Goal: Obtain resource: Obtain resource

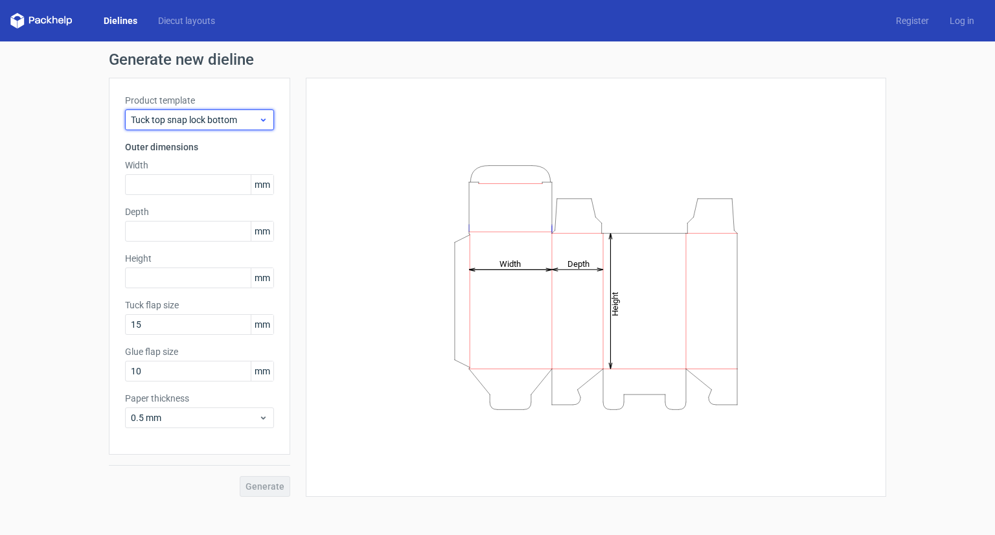
click at [266, 120] on icon at bounding box center [263, 120] width 10 height 10
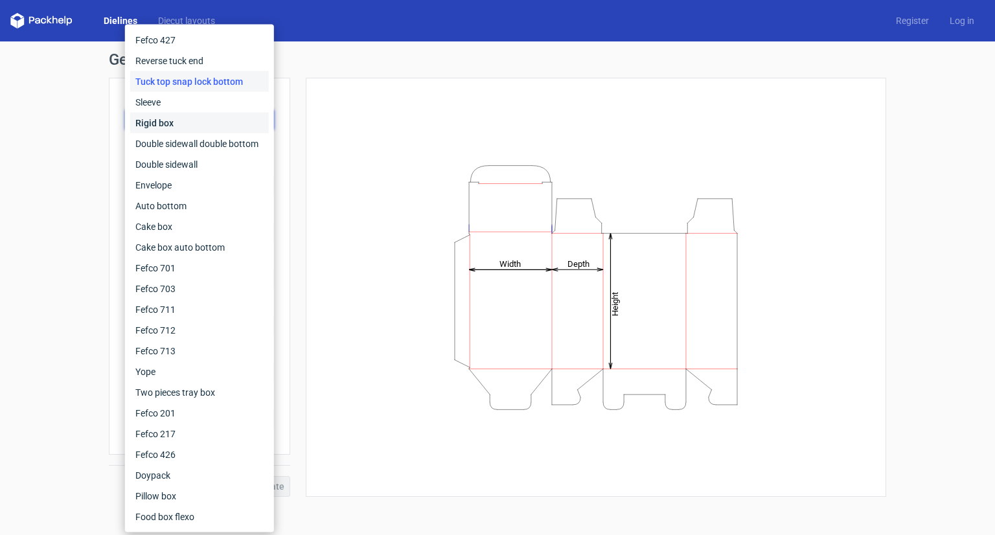
click at [161, 124] on div "Rigid box" at bounding box center [199, 123] width 139 height 21
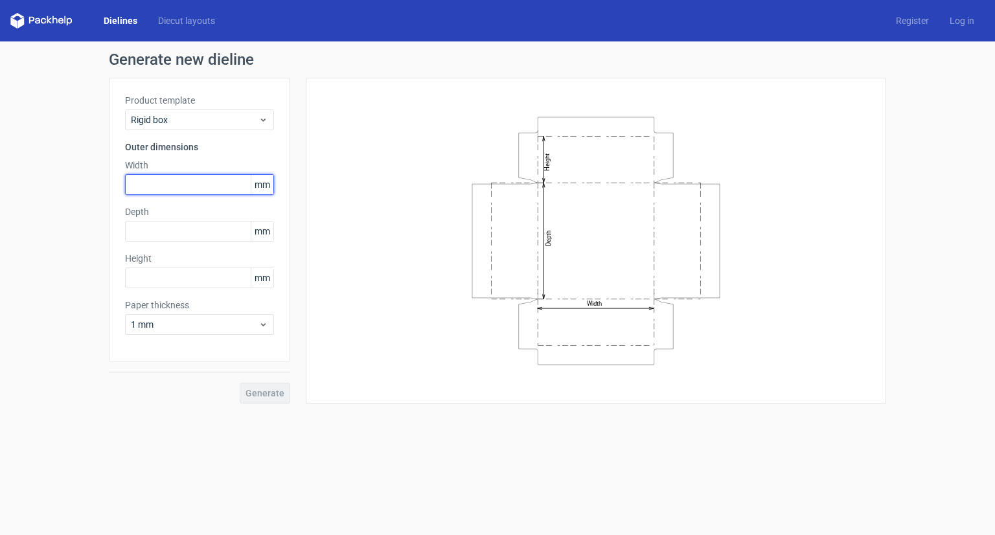
click at [168, 184] on input "text" at bounding box center [199, 184] width 149 height 21
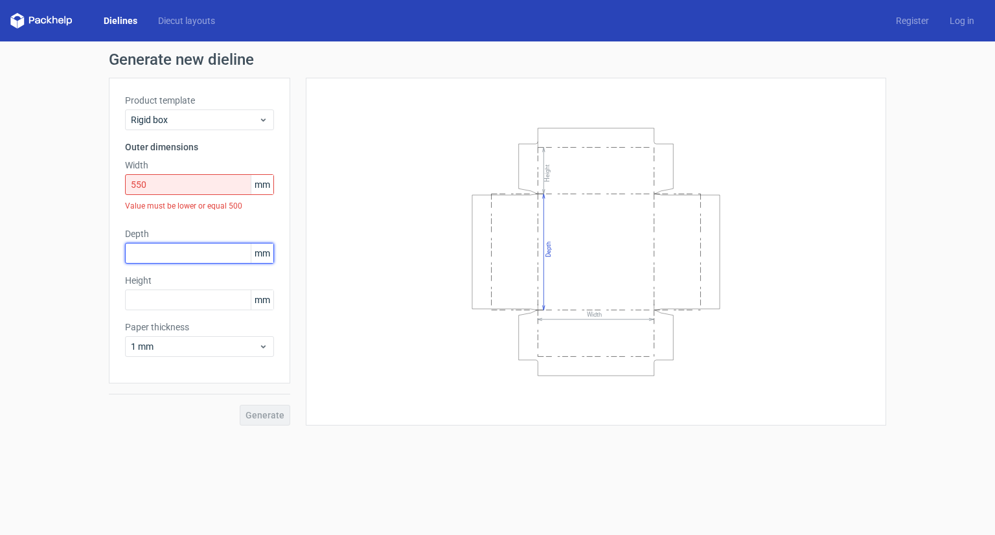
click at [166, 228] on div "Depth mm" at bounding box center [199, 245] width 149 height 36
drag, startPoint x: 158, startPoint y: 186, endPoint x: 114, endPoint y: 185, distance: 44.0
click at [114, 185] on div "Product template Rigid box Outer dimensions Width 550 mm Value must be lower or…" at bounding box center [199, 231] width 181 height 306
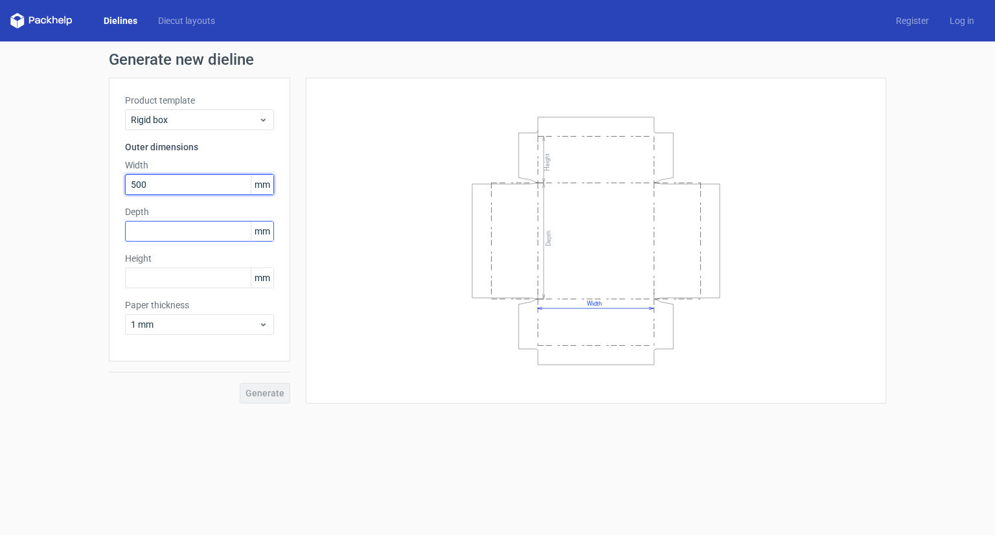
type input "500"
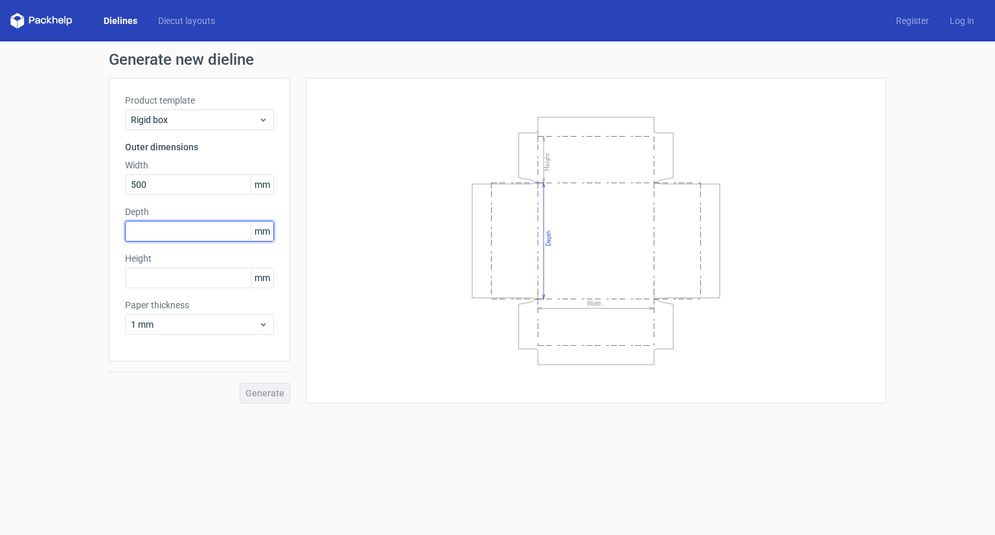
click at [161, 231] on input "text" at bounding box center [199, 231] width 149 height 21
type input "400"
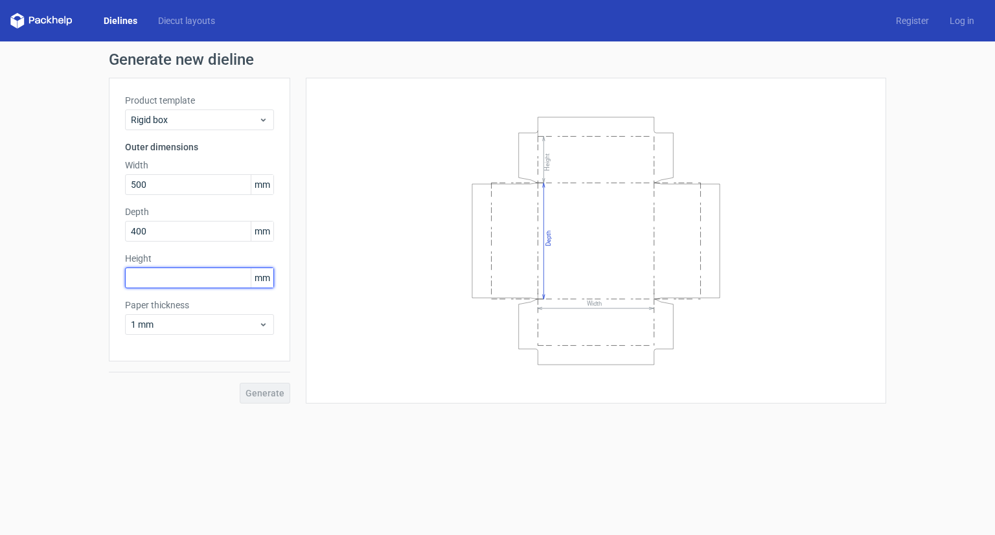
click at [173, 280] on input "text" at bounding box center [199, 277] width 149 height 21
type input "200"
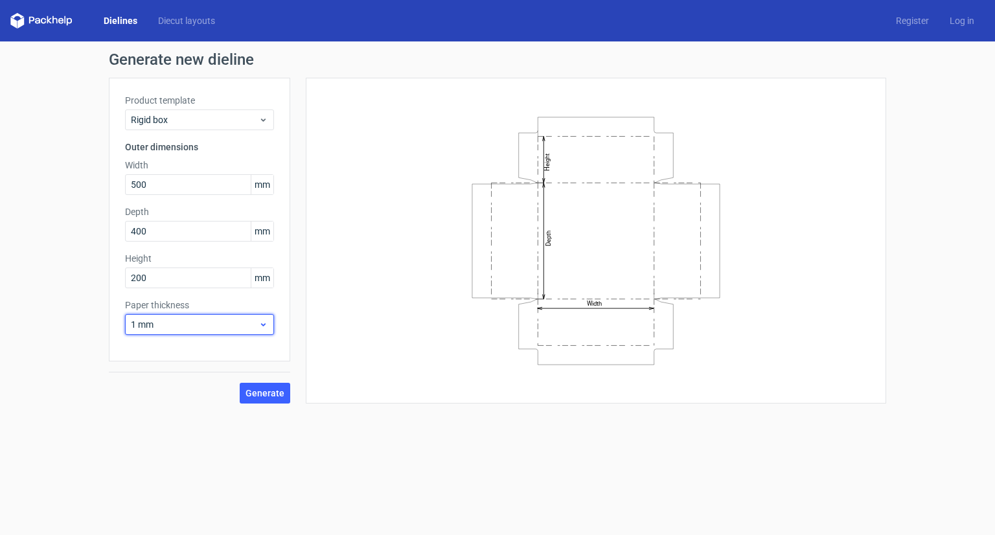
click at [238, 324] on span "1 mm" at bounding box center [195, 324] width 128 height 13
click at [184, 415] on div "1.5 mm" at bounding box center [199, 415] width 139 height 21
click at [266, 324] on use at bounding box center [263, 324] width 5 height 3
click at [174, 432] on div "3 mm" at bounding box center [199, 435] width 139 height 21
click at [266, 396] on span "Generate" at bounding box center [264, 393] width 39 height 9
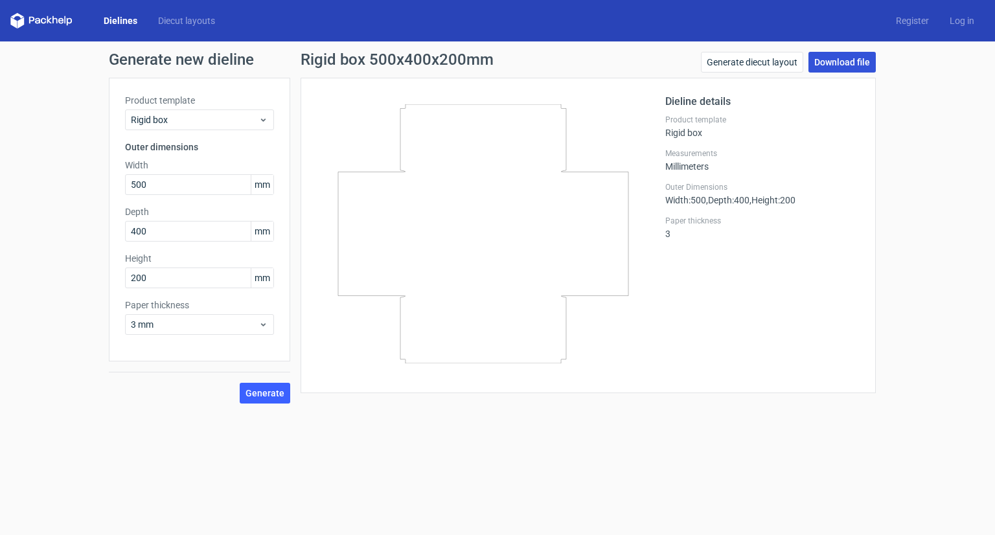
click at [846, 62] on link "Download file" at bounding box center [841, 62] width 67 height 21
click at [748, 64] on link "Generate diecut layout" at bounding box center [752, 62] width 102 height 21
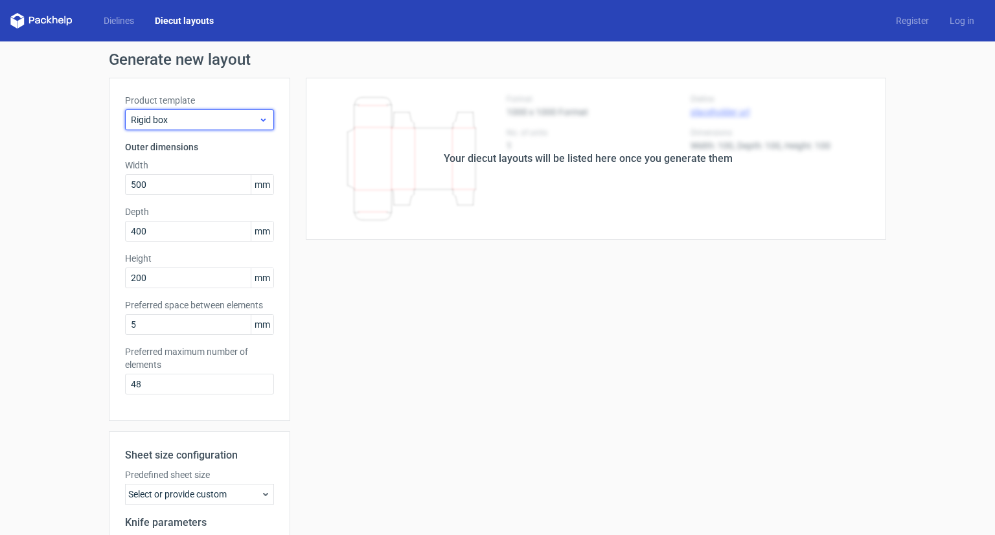
click at [258, 117] on icon at bounding box center [263, 120] width 10 height 10
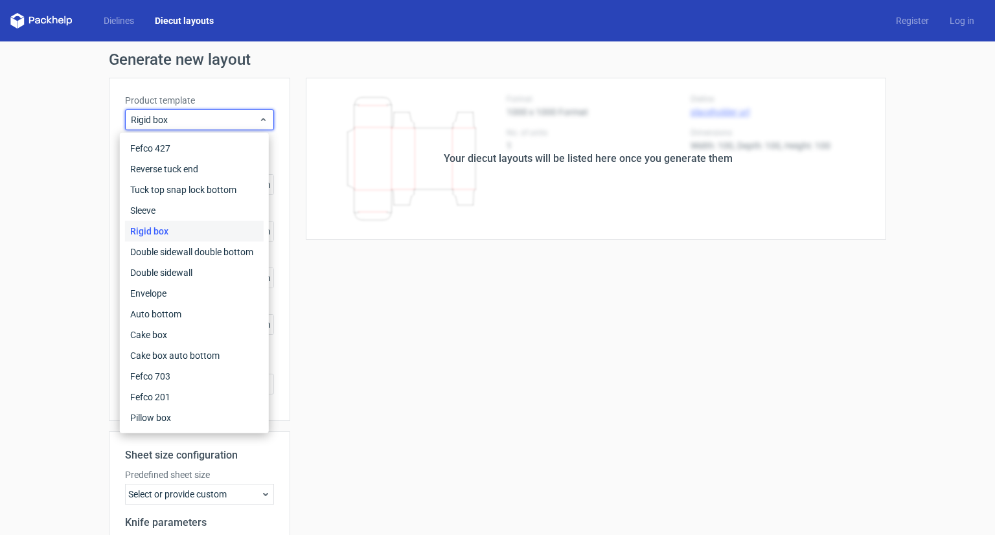
click at [73, 170] on div "Generate new layout Product template Rigid box Outer dimensions Width 500 mm De…" at bounding box center [497, 369] width 995 height 656
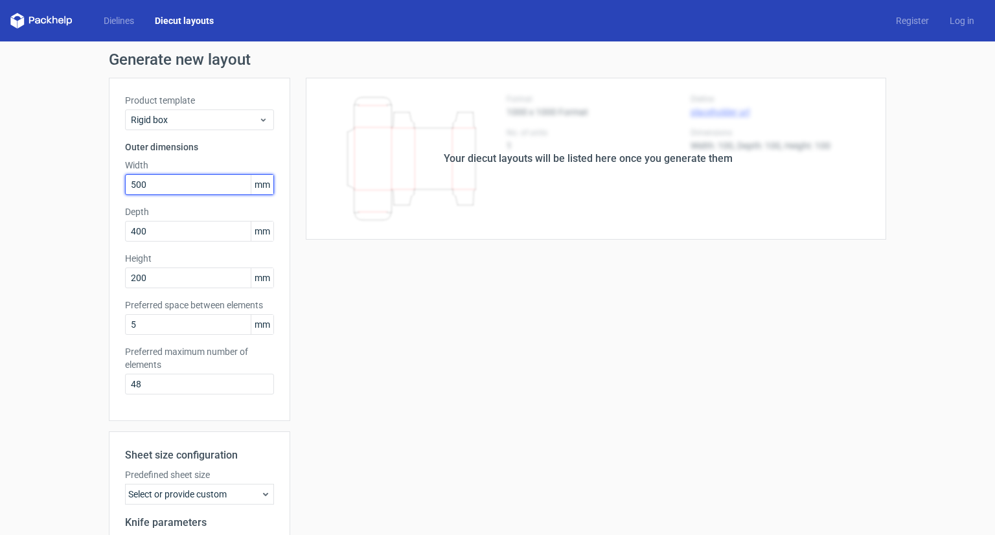
click at [125, 181] on input "500" at bounding box center [199, 184] width 149 height 21
drag, startPoint x: 145, startPoint y: 183, endPoint x: 101, endPoint y: 183, distance: 44.0
click at [101, 183] on div "Generate new layout Product template Rigid box Outer dimensions Width 400 mm De…" at bounding box center [497, 369] width 995 height 656
type input "250"
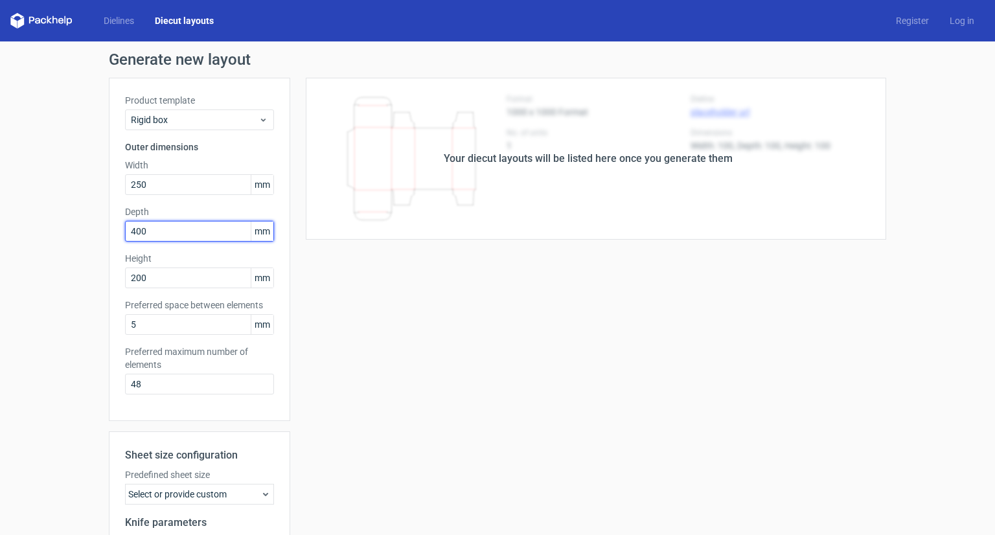
drag, startPoint x: 150, startPoint y: 232, endPoint x: 114, endPoint y: 231, distance: 36.3
click at [114, 231] on div "Product template Rigid box Outer dimensions Width 250 mm Depth 400 mm Height 20…" at bounding box center [199, 249] width 181 height 343
type input "200"
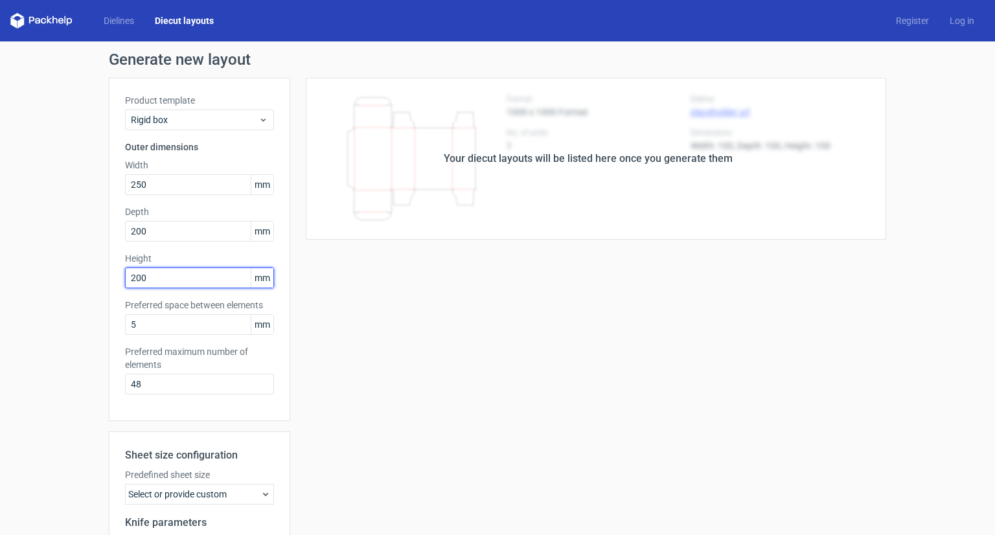
drag, startPoint x: 148, startPoint y: 280, endPoint x: 93, endPoint y: 280, distance: 54.4
click at [93, 280] on div "Generate new layout Product template Rigid box Outer dimensions Width 250 mm De…" at bounding box center [497, 369] width 995 height 656
type input "100"
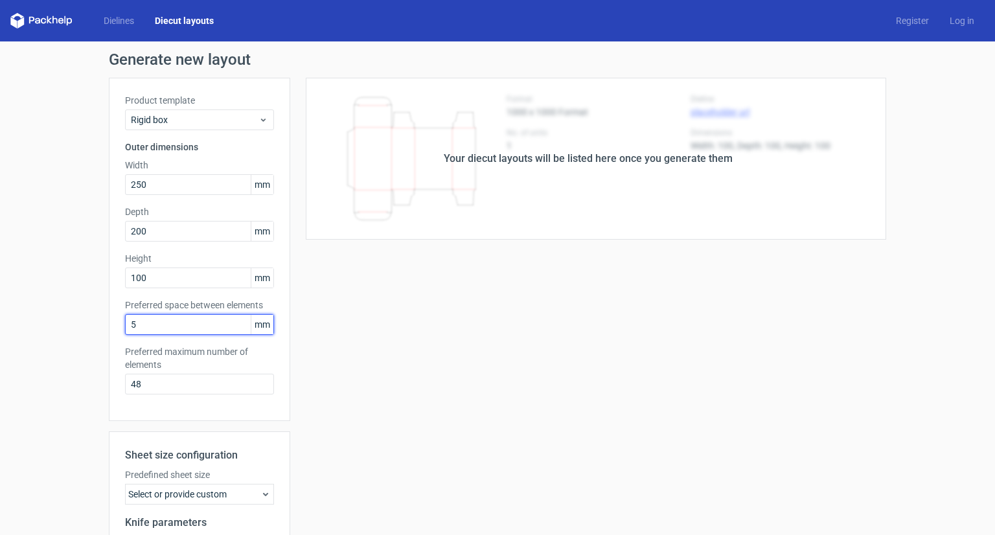
click at [151, 327] on input "5" at bounding box center [199, 324] width 149 height 21
drag, startPoint x: 130, startPoint y: 324, endPoint x: 120, endPoint y: 324, distance: 9.7
click at [125, 324] on input "5" at bounding box center [199, 324] width 149 height 21
type input "2"
click at [101, 317] on div "Generate new layout Product template Rigid box Outer dimensions Width 250 mm De…" at bounding box center [497, 369] width 995 height 656
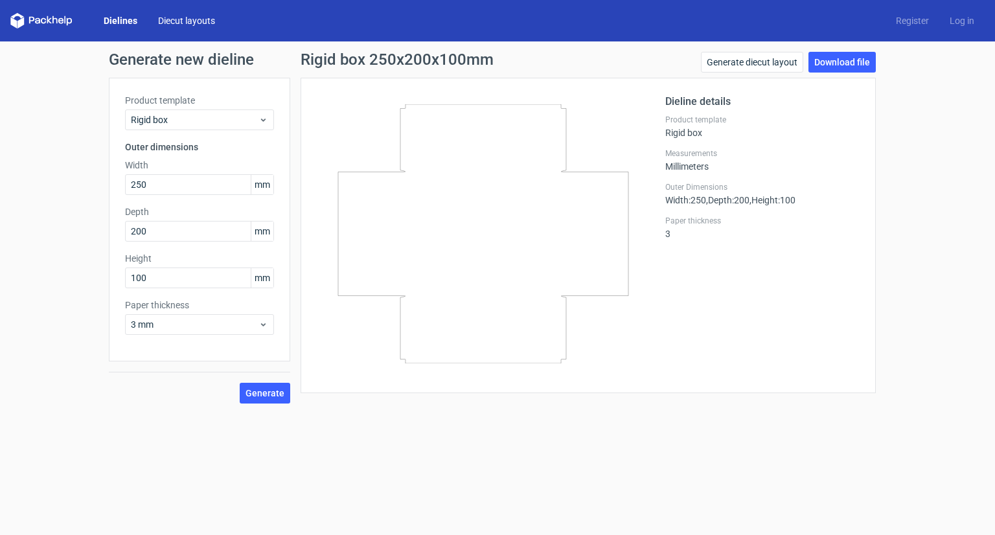
click at [185, 20] on link "Diecut layouts" at bounding box center [187, 20] width 78 height 13
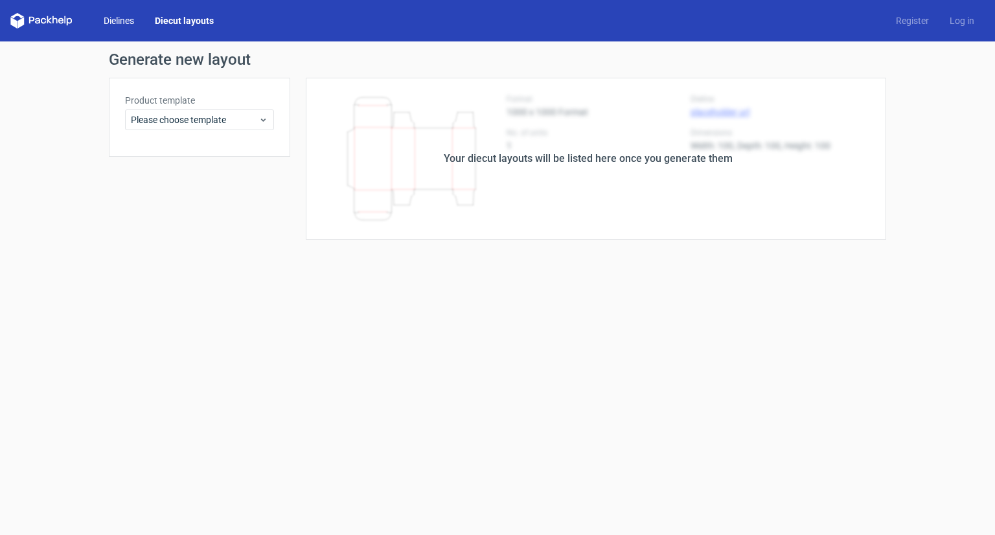
click at [119, 19] on link "Dielines" at bounding box center [118, 20] width 51 height 13
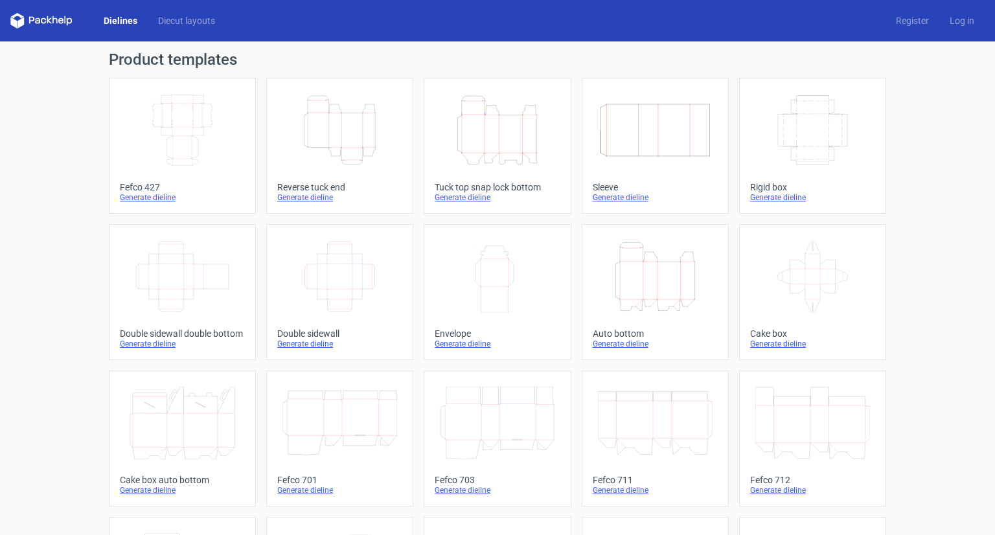
click at [775, 198] on div "Generate dieline" at bounding box center [812, 197] width 125 height 10
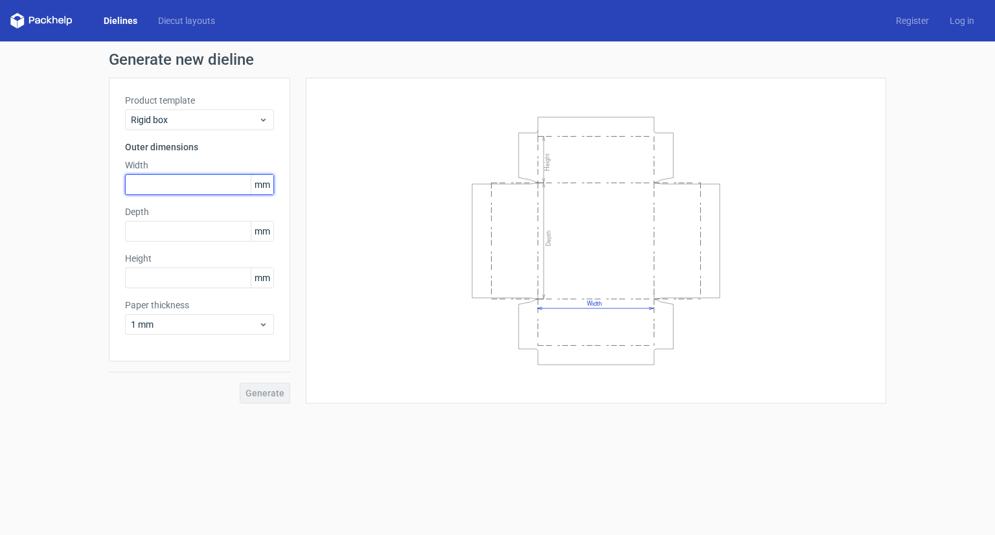
click at [238, 188] on input "text" at bounding box center [199, 184] width 149 height 21
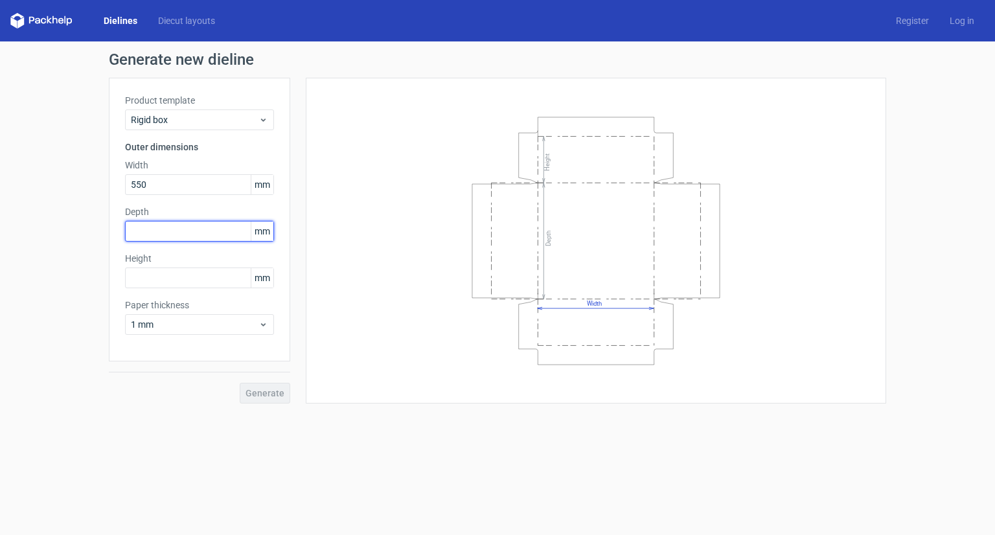
click at [223, 236] on div "Depth mm" at bounding box center [199, 223] width 149 height 36
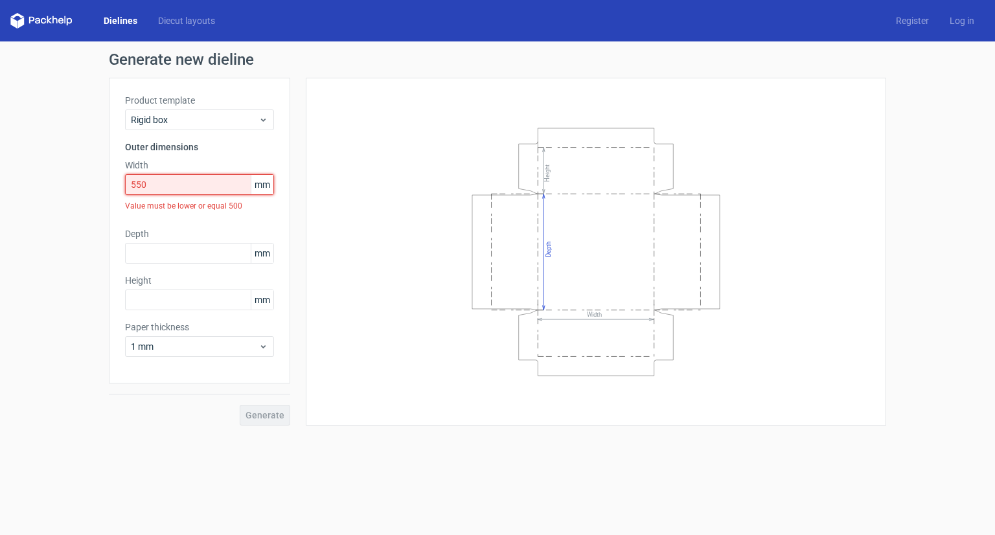
click at [216, 176] on input "550" at bounding box center [199, 184] width 149 height 21
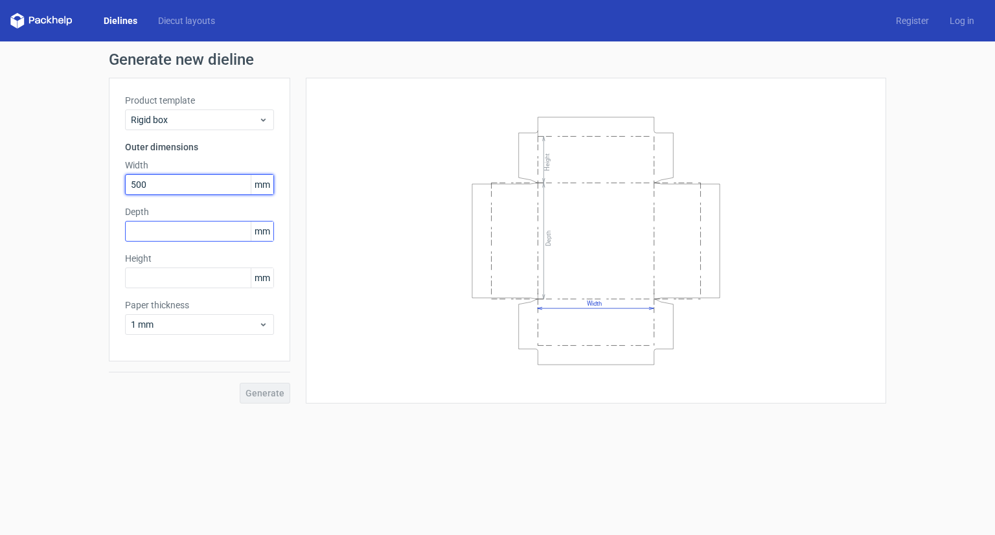
type input "500"
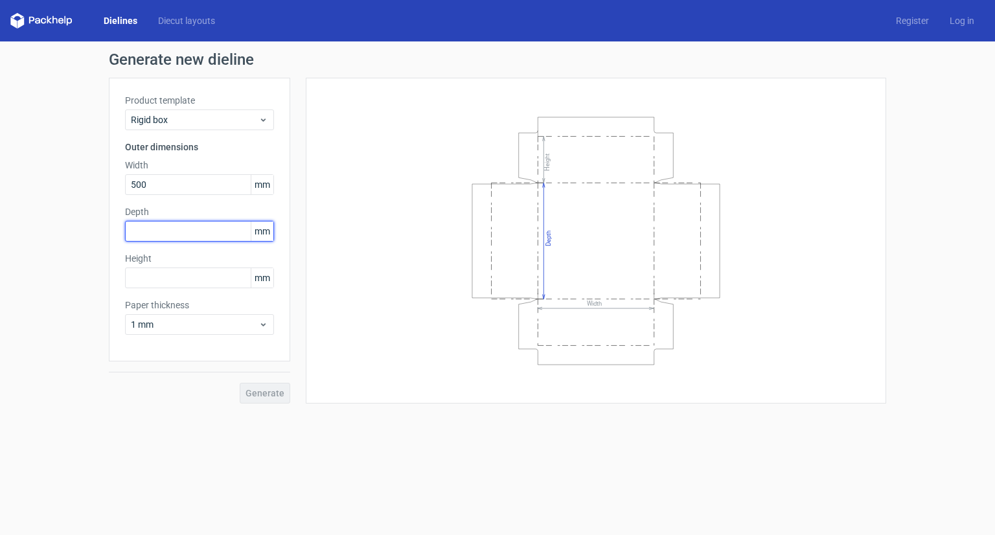
click at [166, 230] on input "text" at bounding box center [199, 231] width 149 height 21
type input "400"
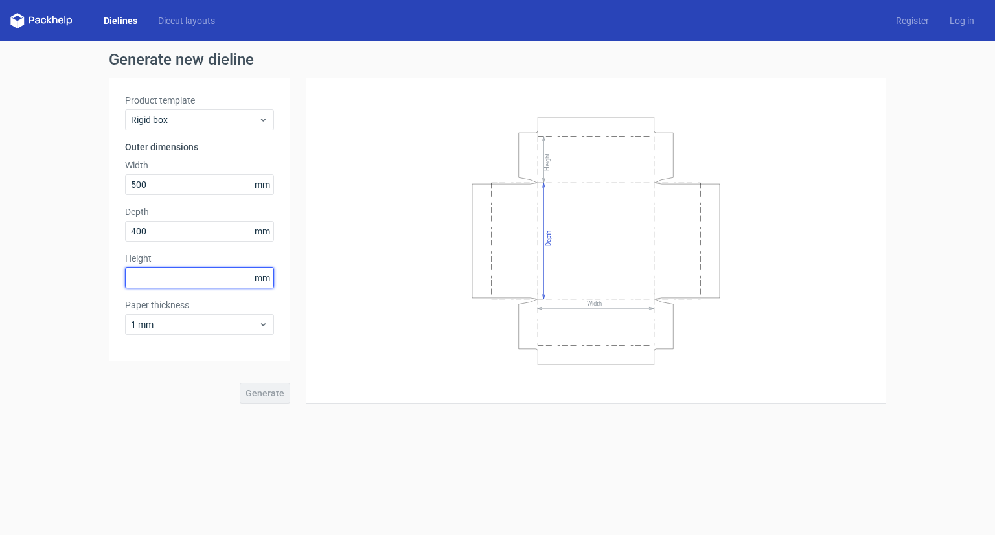
click at [161, 286] on input "text" at bounding box center [199, 277] width 149 height 21
type input "200"
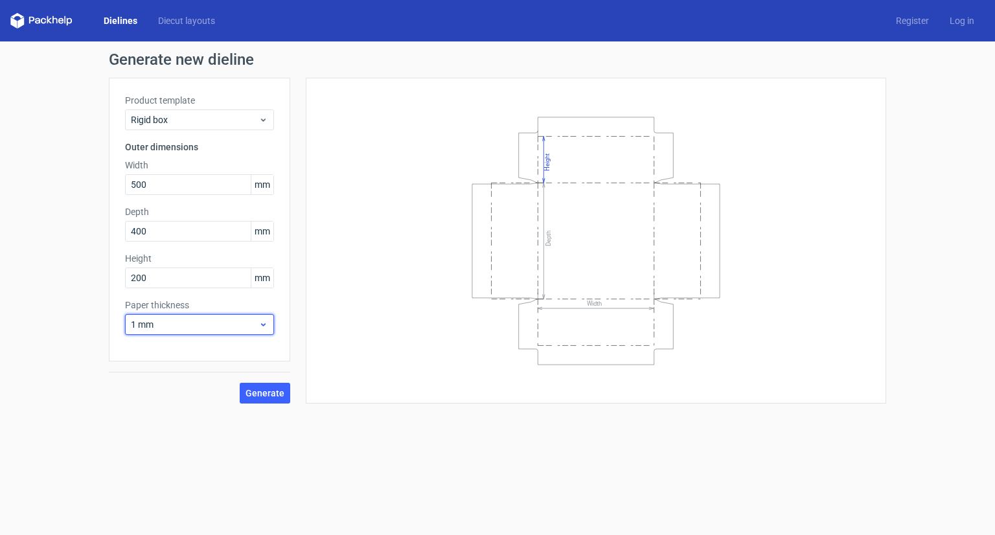
click at [176, 324] on span "1 mm" at bounding box center [195, 324] width 128 height 13
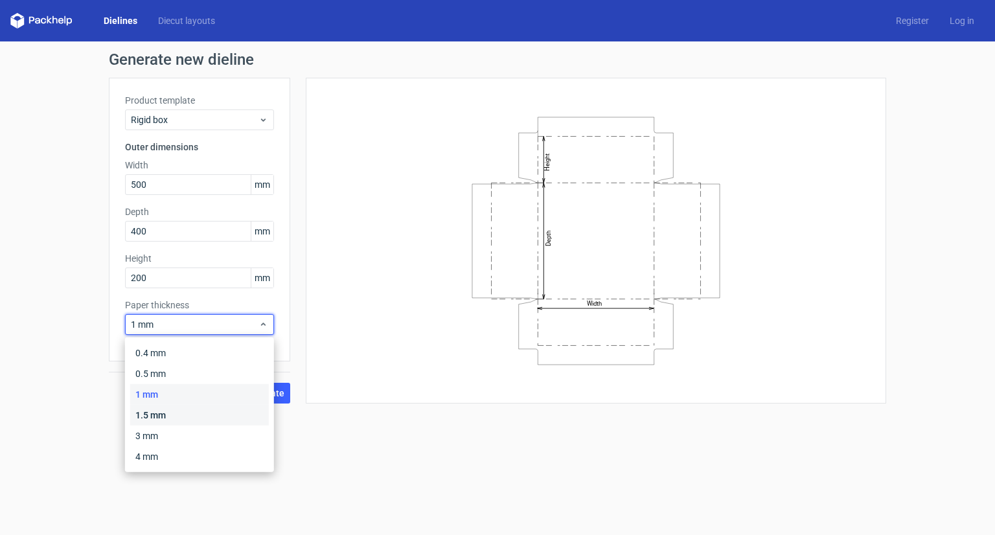
click at [170, 417] on div "1.5 mm" at bounding box center [199, 415] width 139 height 21
click at [203, 319] on span "1.5 mm" at bounding box center [195, 324] width 128 height 13
click at [163, 436] on div "3 mm" at bounding box center [199, 435] width 139 height 21
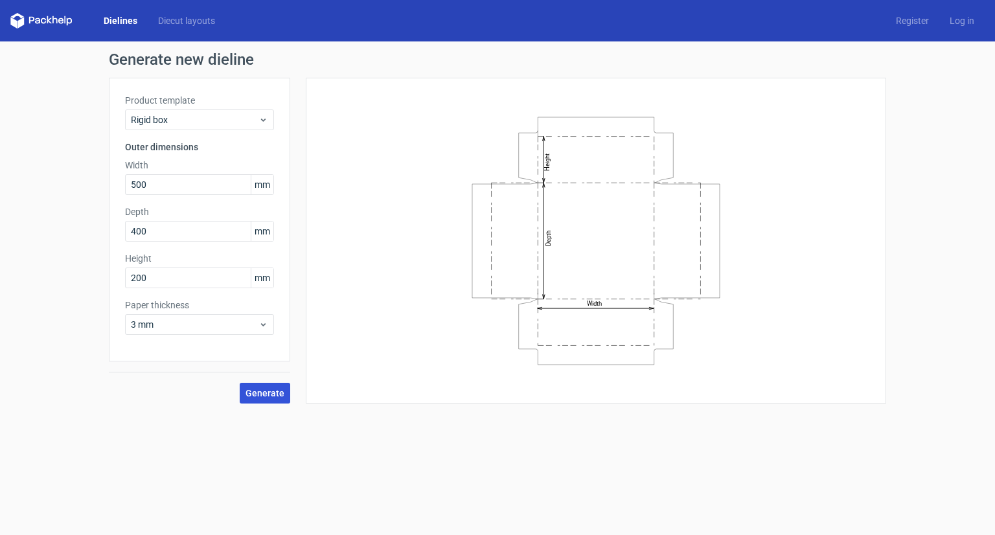
click at [269, 395] on span "Generate" at bounding box center [264, 393] width 39 height 9
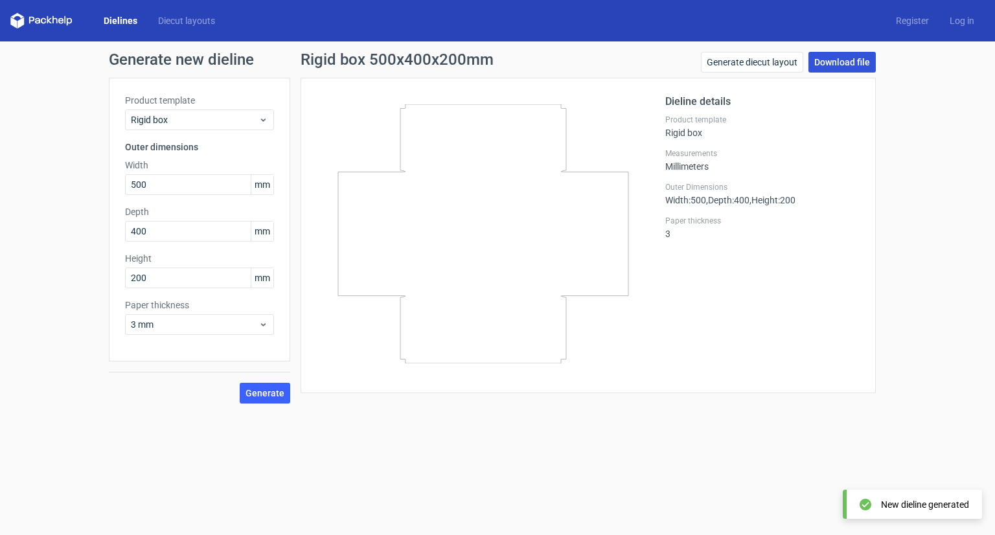
click at [841, 66] on link "Download file" at bounding box center [841, 62] width 67 height 21
